Goal: Task Accomplishment & Management: Manage account settings

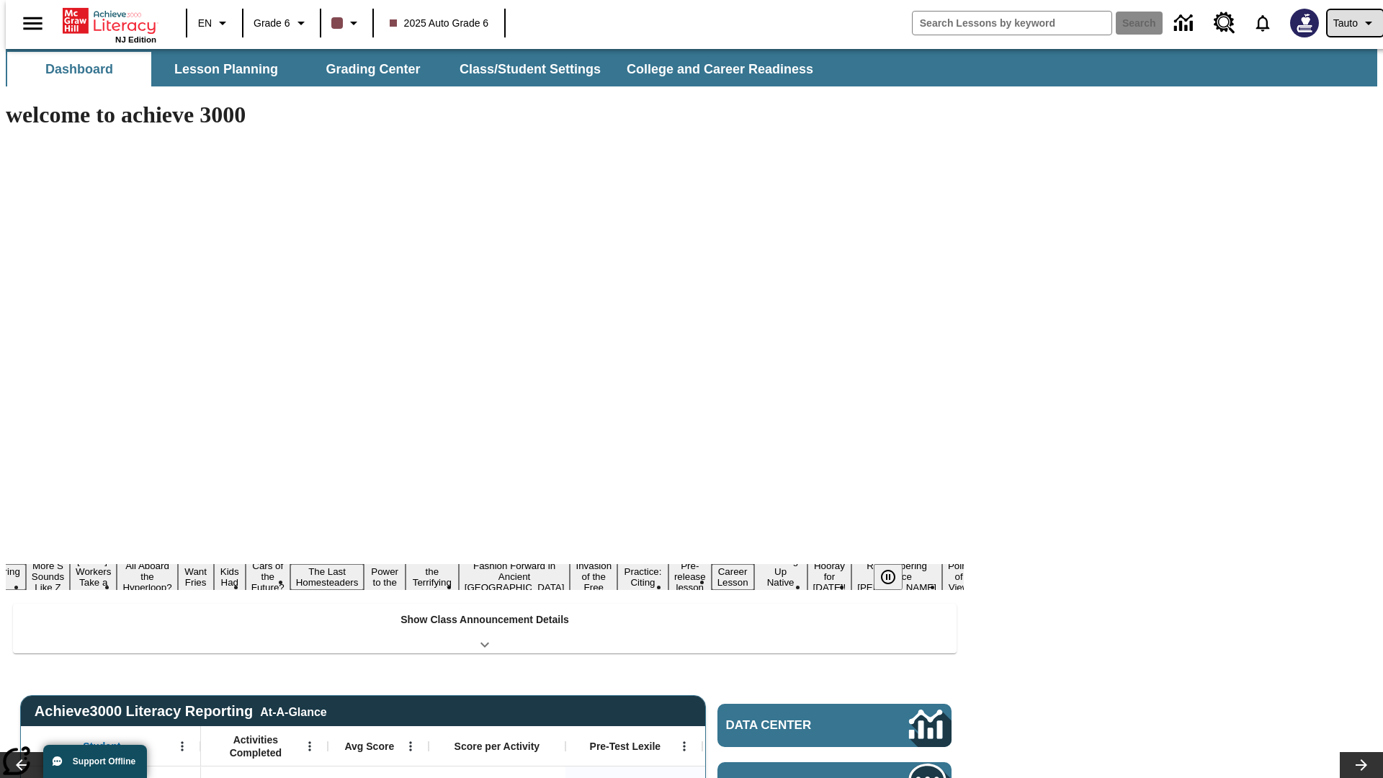
click at [1348, 23] on span "Tauto" at bounding box center [1345, 23] width 24 height 15
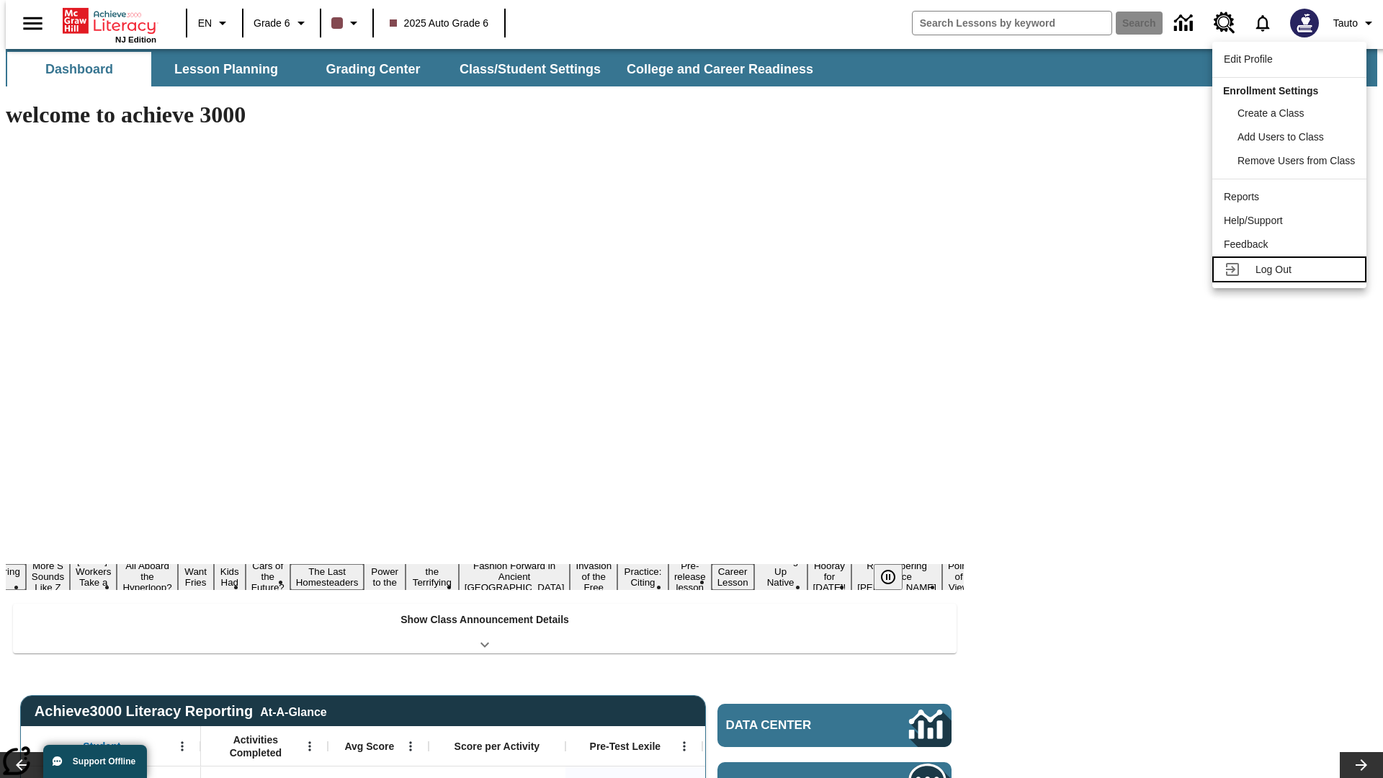
click at [1292, 269] on span "Log Out" at bounding box center [1274, 270] width 36 height 12
